Goal: Information Seeking & Learning: Learn about a topic

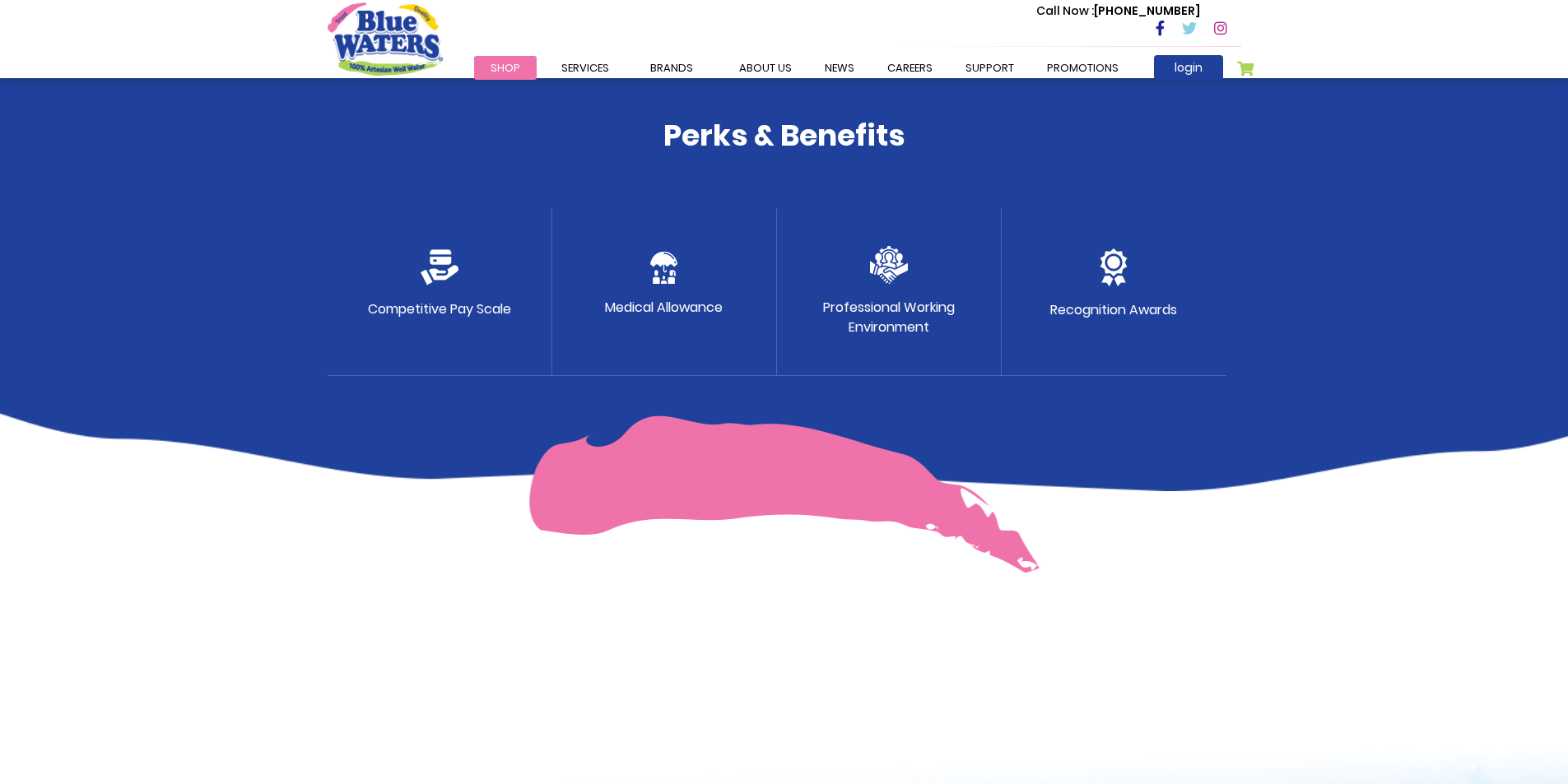
scroll to position [589, 0]
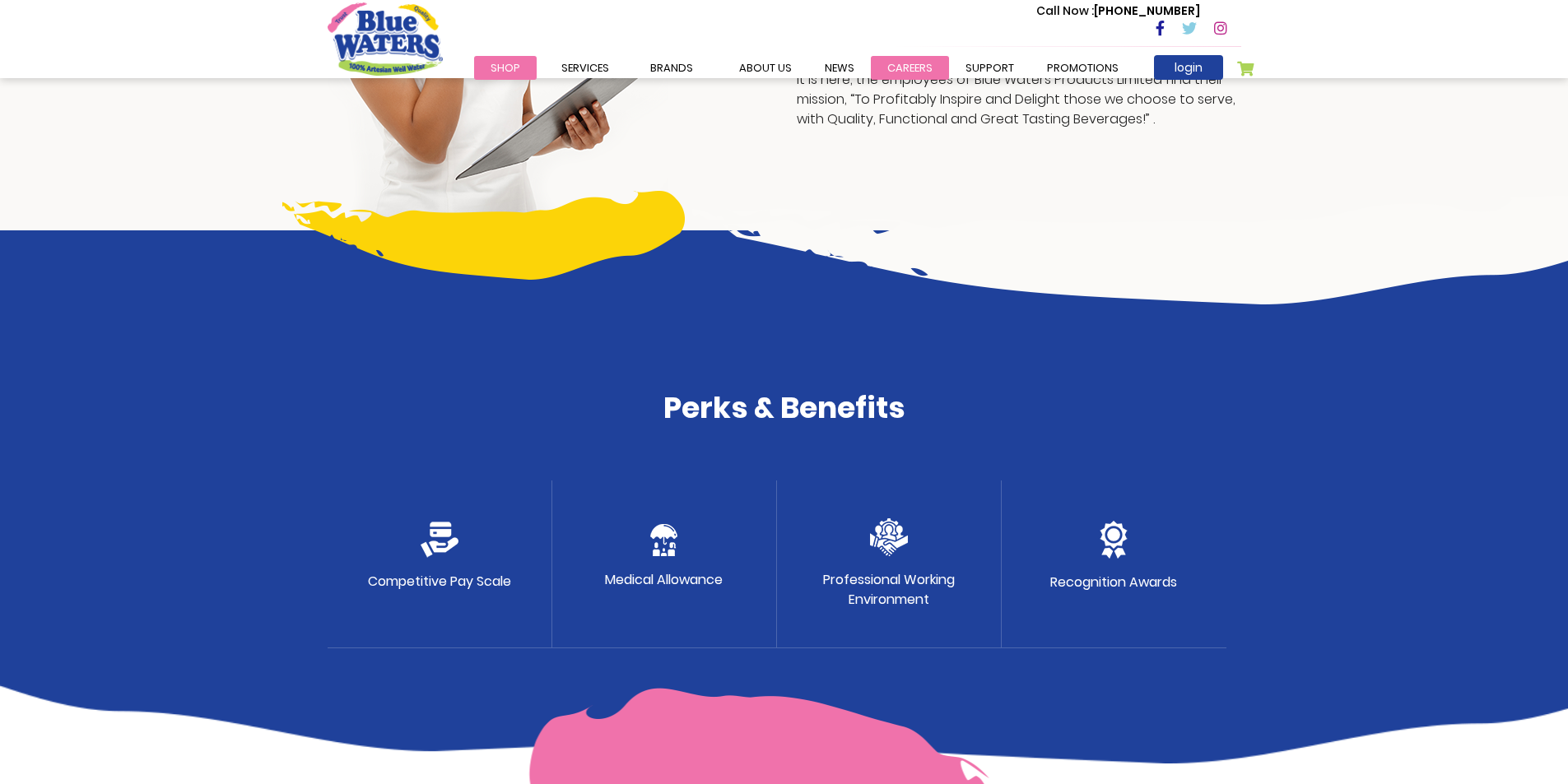
click at [885, 72] on link "careers" at bounding box center [909, 68] width 78 height 24
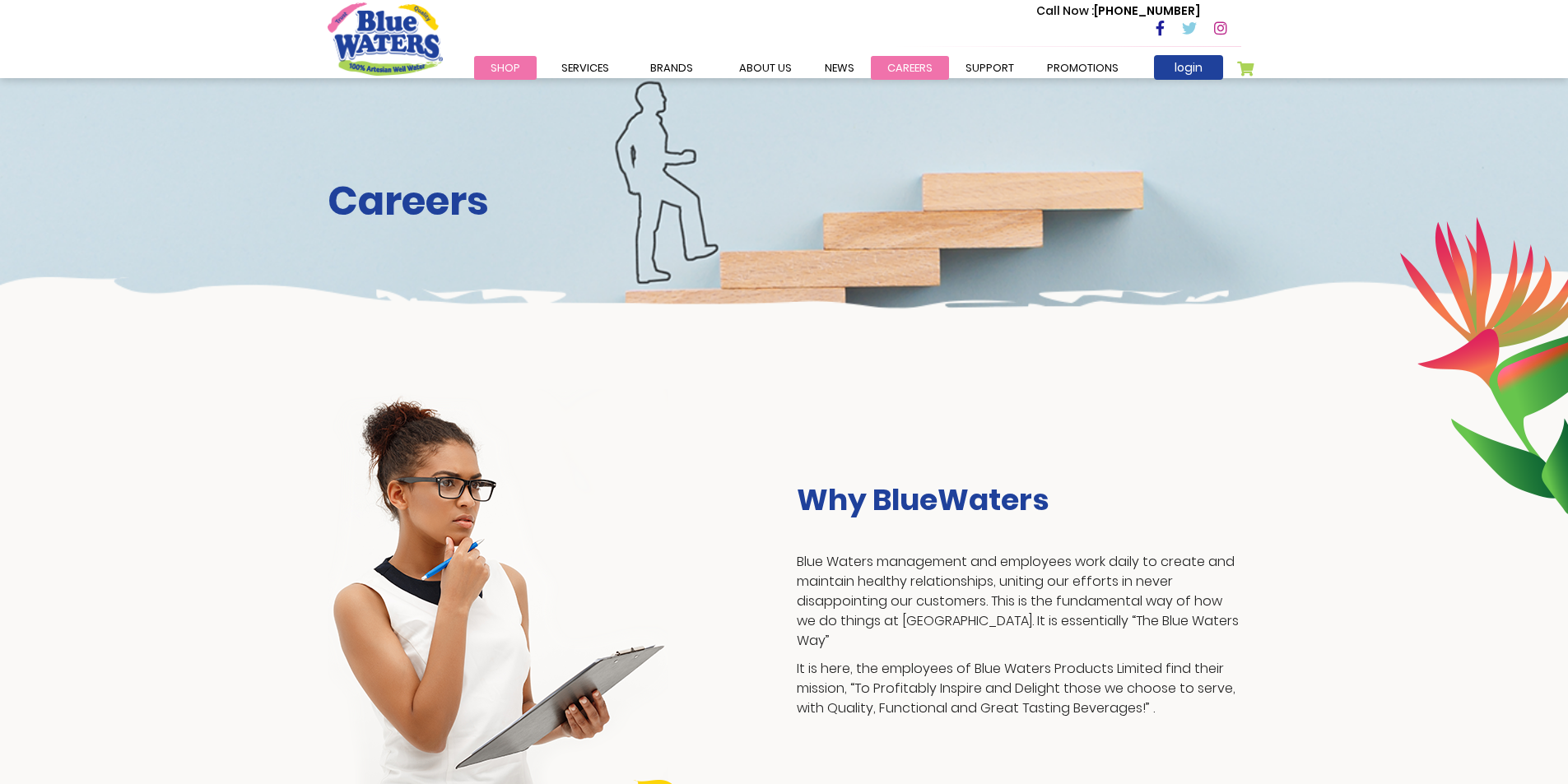
click at [911, 70] on link "careers" at bounding box center [909, 68] width 78 height 24
